Goal: Find specific page/section: Find specific page/section

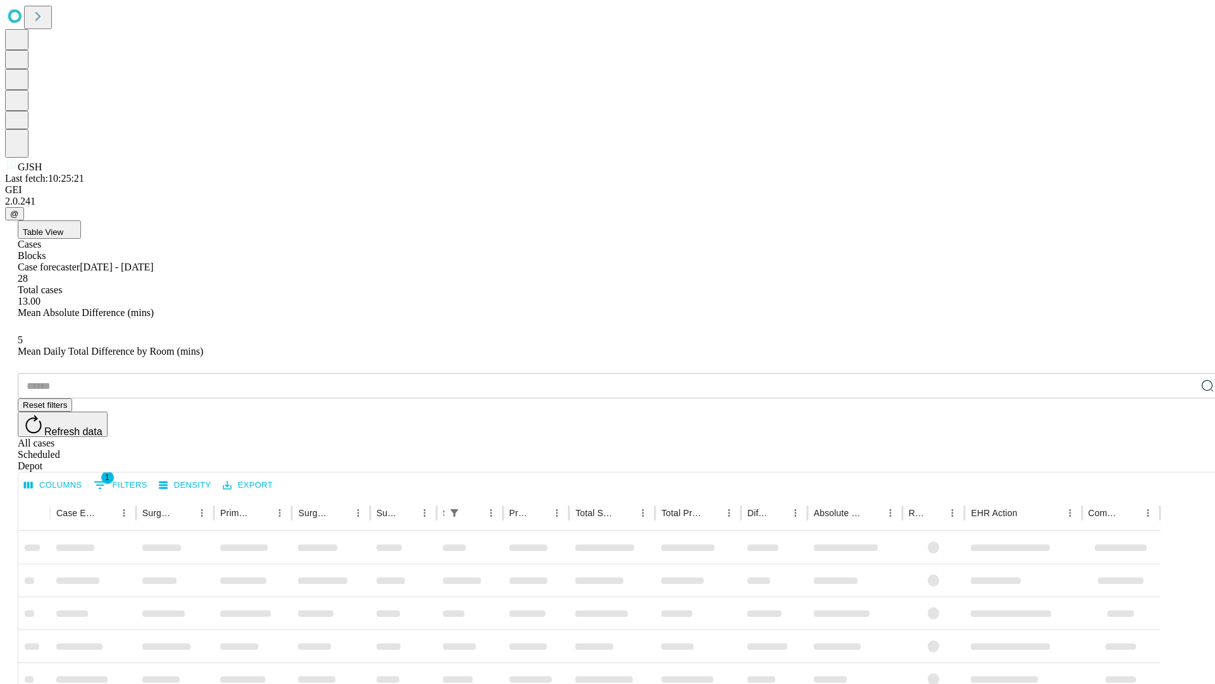
click at [1182, 460] on div "Depot" at bounding box center [620, 465] width 1205 height 11
